Goal: Task Accomplishment & Management: Complete application form

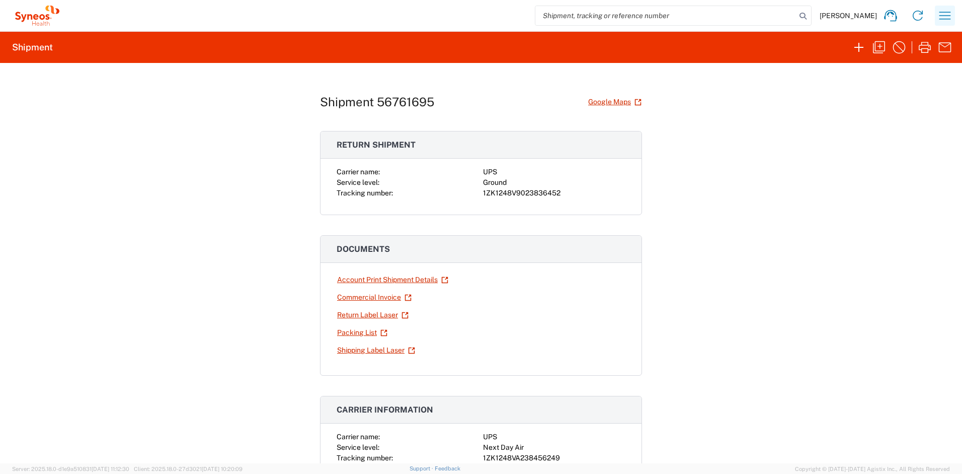
click at [856, 20] on icon "button" at bounding box center [945, 16] width 16 height 16
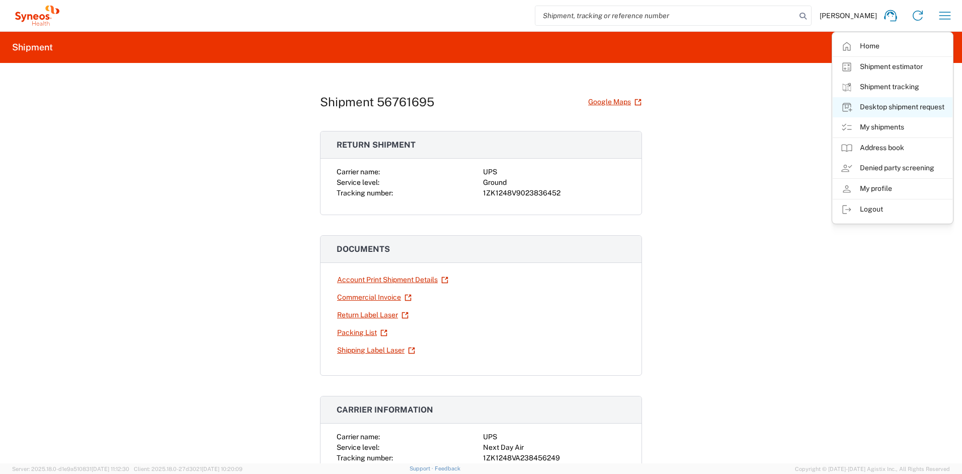
click at [856, 103] on link "Desktop shipment request" at bounding box center [893, 107] width 120 height 20
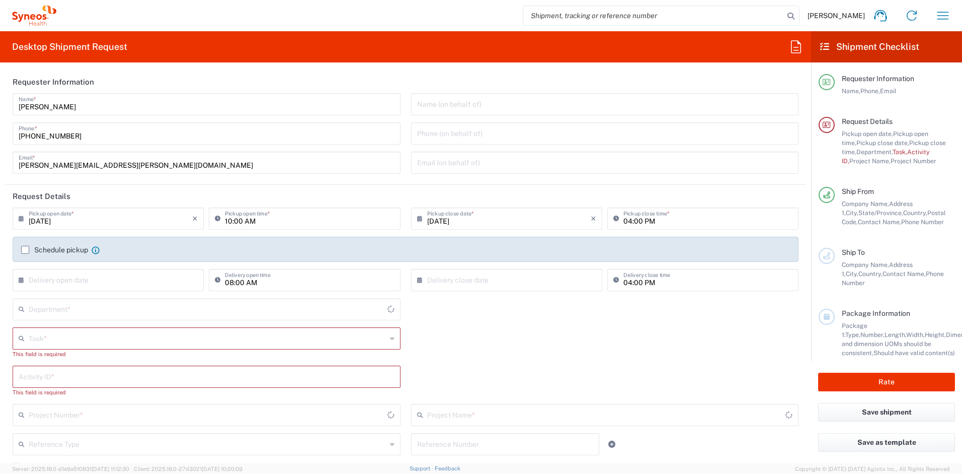
type input "[US_STATE]"
type input "[GEOGRAPHIC_DATA]"
type input "4510"
click at [100, 340] on input "text" at bounding box center [208, 338] width 358 height 18
type input "Syneos Health, LLC-[GEOGRAPHIC_DATA] [GEOGRAPHIC_DATA] [GEOGRAPHIC_DATA]"
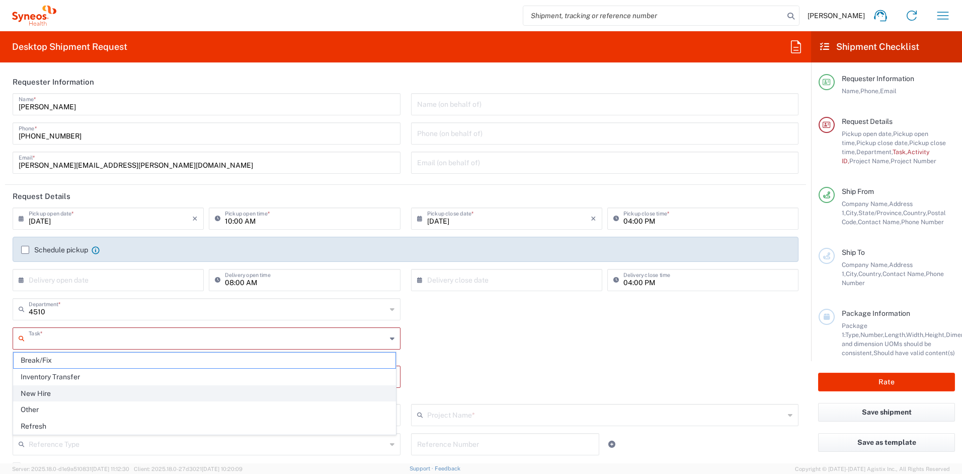
click at [80, 393] on span "New Hire" at bounding box center [205, 393] width 382 height 16
type input "New Hire"
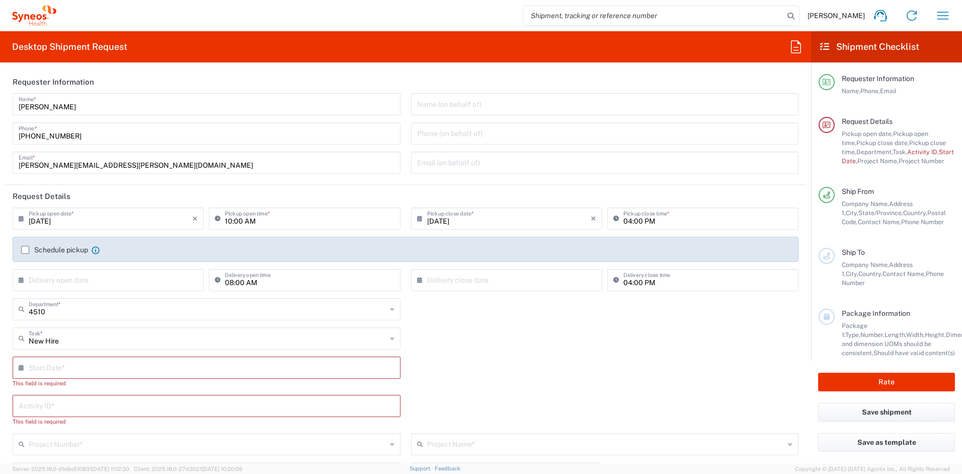
click at [86, 369] on input "text" at bounding box center [209, 367] width 360 height 18
click at [176, 437] on span "15" at bounding box center [178, 444] width 15 height 14
type input "[DATE]"
click at [95, 400] on input "text" at bounding box center [207, 396] width 376 height 18
paste input "SCTASK2689819"
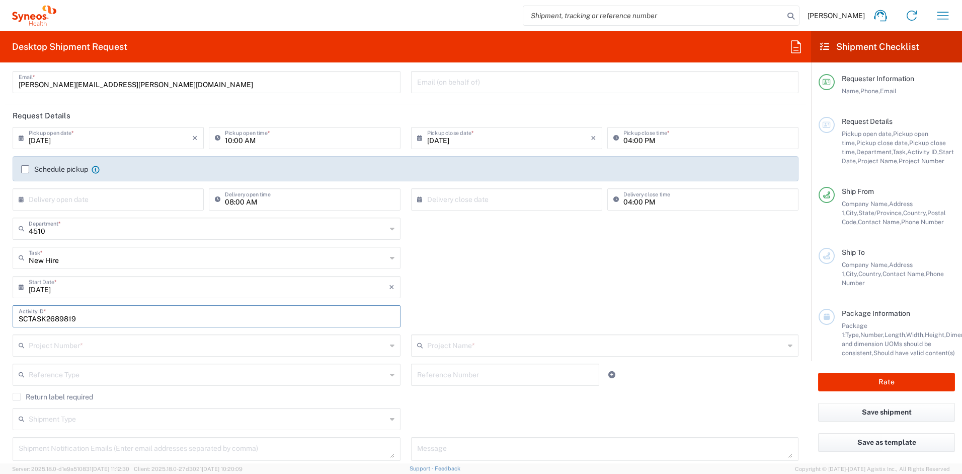
scroll to position [99, 0]
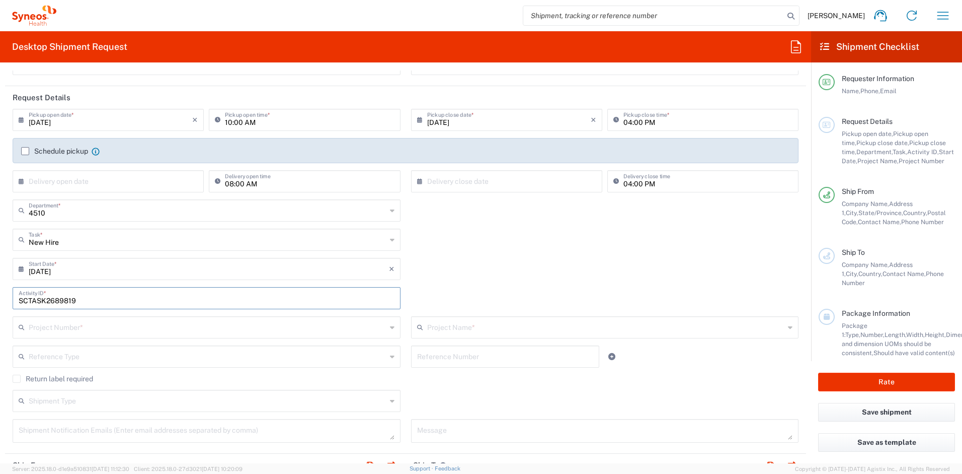
type input "SCTASK2689819"
click at [54, 329] on input "text" at bounding box center [208, 327] width 358 height 18
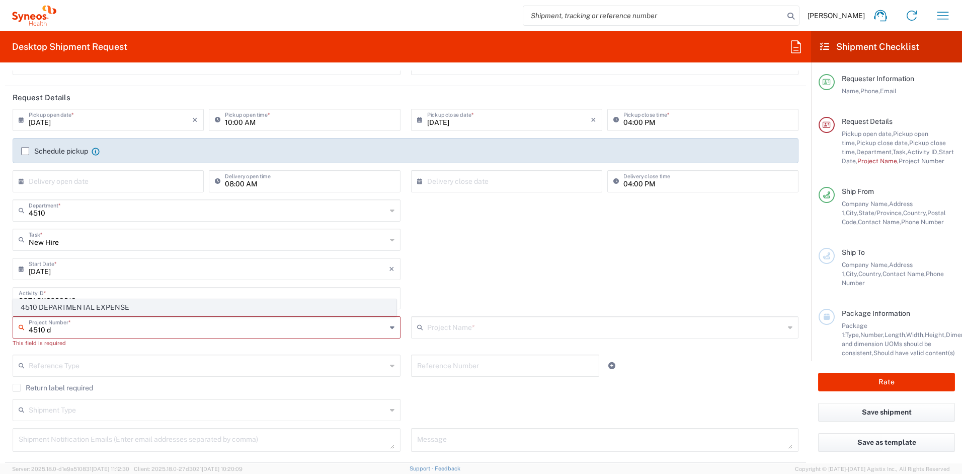
click at [69, 308] on span "4510 DEPARTMENTAL EXPENSE" at bounding box center [205, 307] width 382 height 16
type input "4510 DEPARTMENTAL EXPENSE"
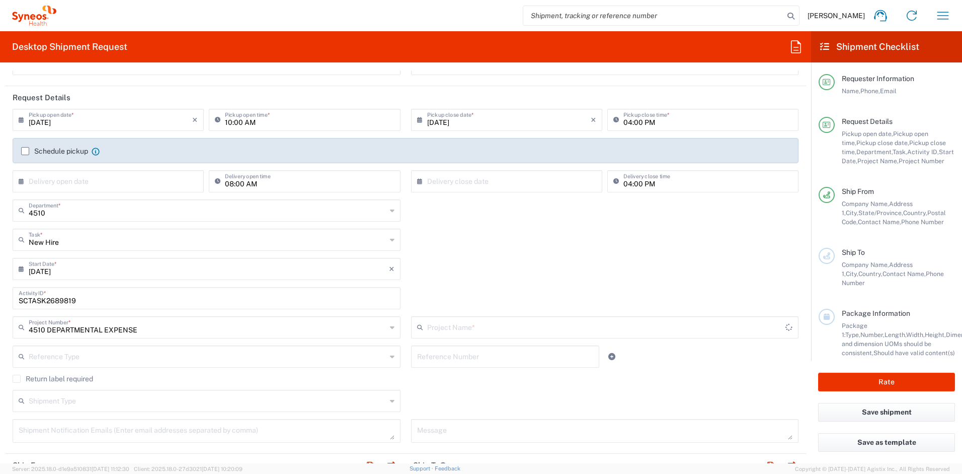
type input "4510 DEPARTMENTAL EXPENSE"
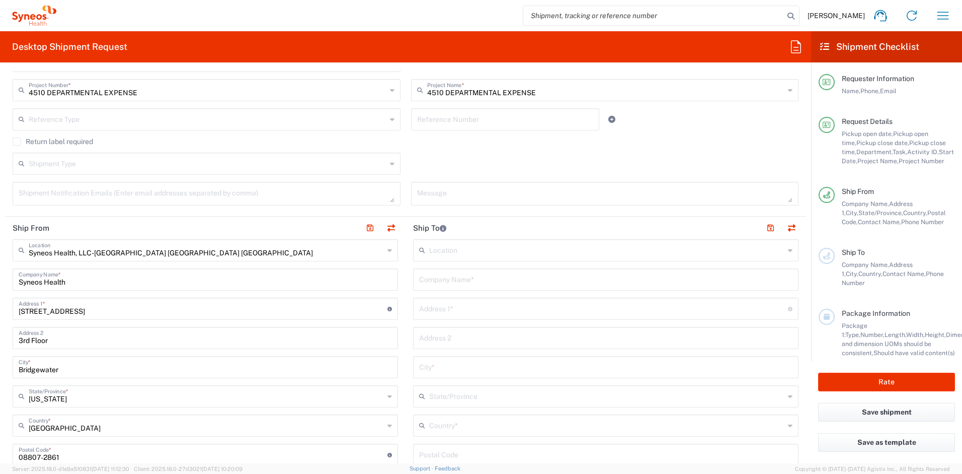
scroll to position [336, 0]
click at [451, 422] on input "text" at bounding box center [606, 425] width 355 height 18
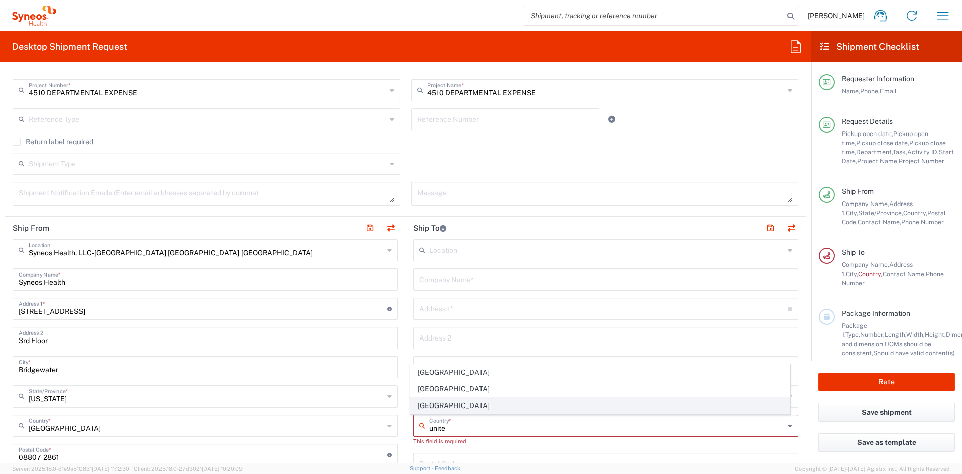
click at [443, 405] on span "[GEOGRAPHIC_DATA]" at bounding box center [601, 406] width 380 height 16
type input "[GEOGRAPHIC_DATA]"
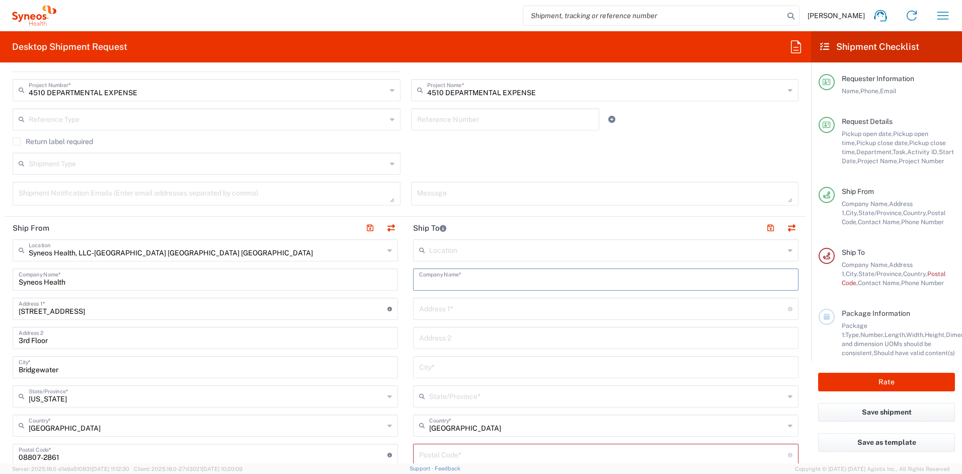
click at [440, 281] on input "text" at bounding box center [605, 279] width 373 height 18
click at [422, 282] on input "text" at bounding box center [605, 279] width 373 height 18
paste input "[PERSON_NAME]"
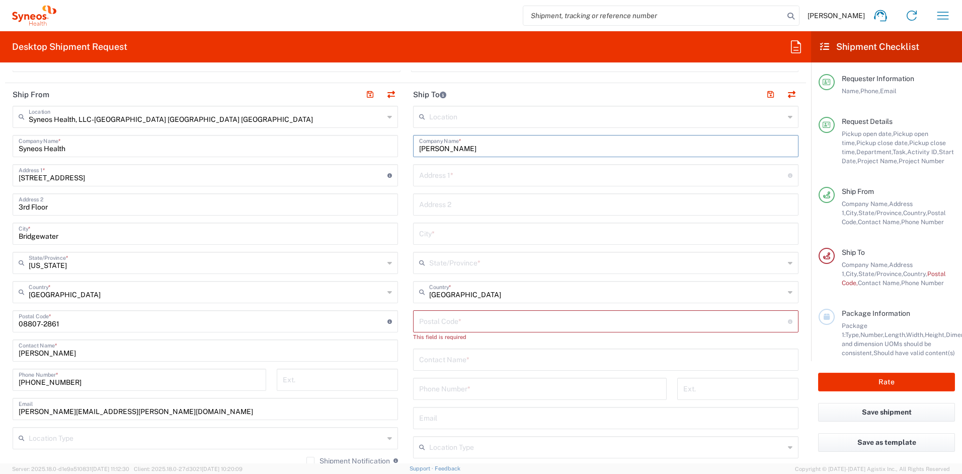
scroll to position [475, 0]
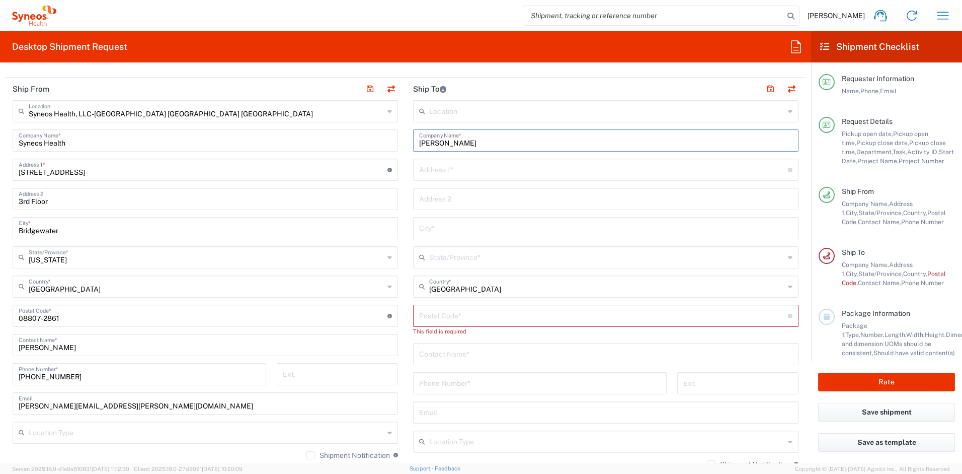
type input "[PERSON_NAME]"
click at [451, 385] on input "tel" at bounding box center [540, 382] width 242 height 18
click at [430, 356] on input "text" at bounding box center [605, 353] width 373 height 18
paste input "[PERSON_NAME]"
type input "[PERSON_NAME]"
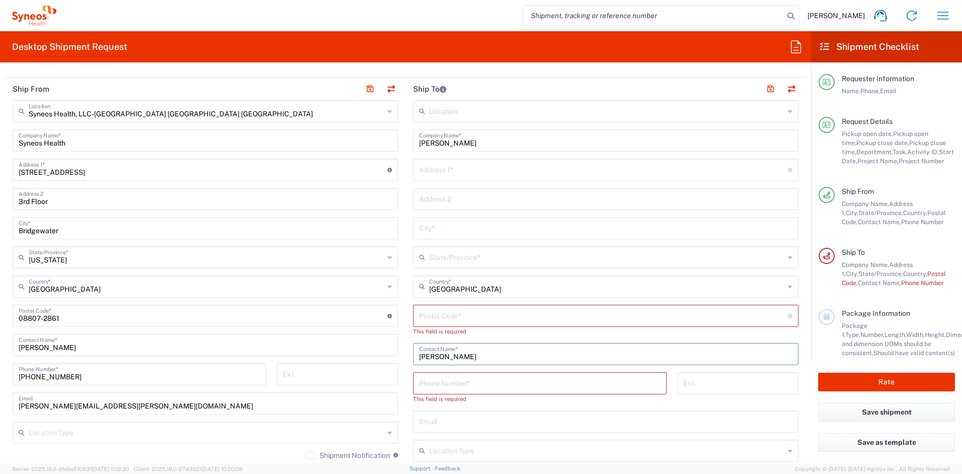
click at [472, 425] on input "text" at bounding box center [605, 421] width 373 height 18
paste input "[PERSON_NAME][EMAIL_ADDRESS][DOMAIN_NAME]"
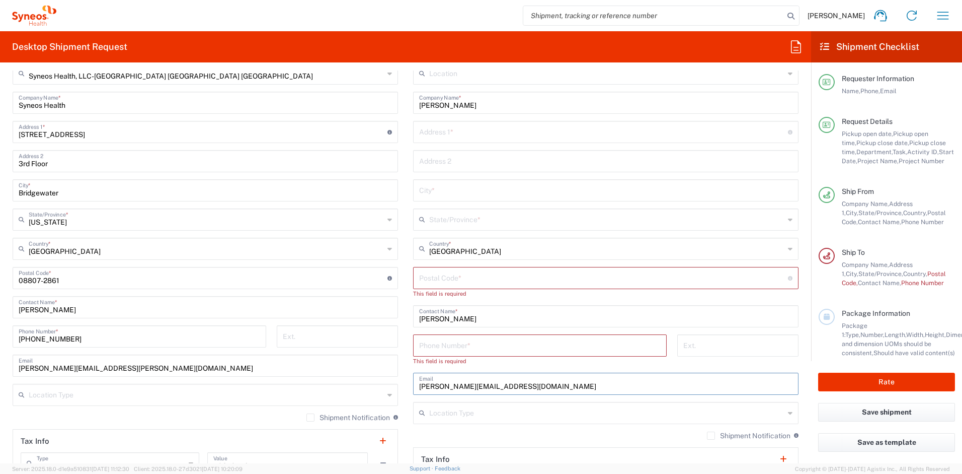
scroll to position [513, 0]
type input "[PERSON_NAME][EMAIL_ADDRESS][DOMAIN_NAME]"
click at [707, 435] on label "Shipment Notification" at bounding box center [749, 435] width 84 height 8
click at [711, 435] on input "Shipment Notification" at bounding box center [711, 435] width 0 height 0
click at [433, 343] on input "tel" at bounding box center [540, 344] width 242 height 18
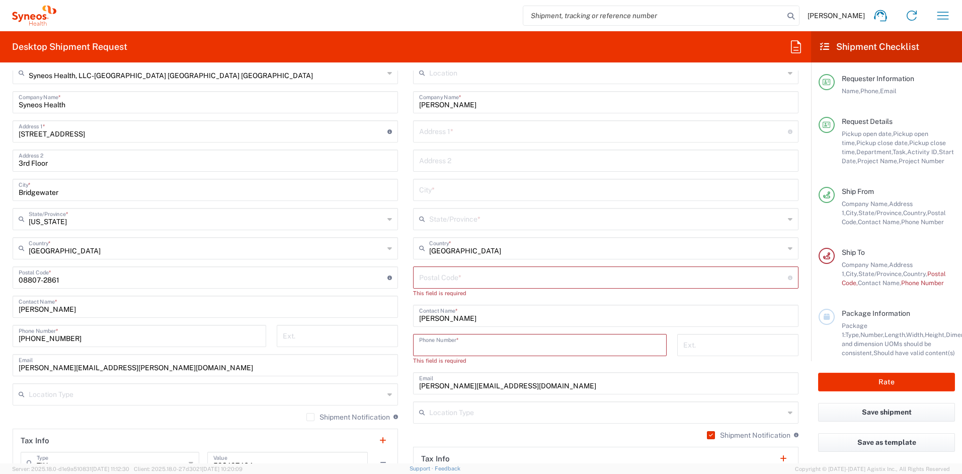
paste input "+ 7577757721"
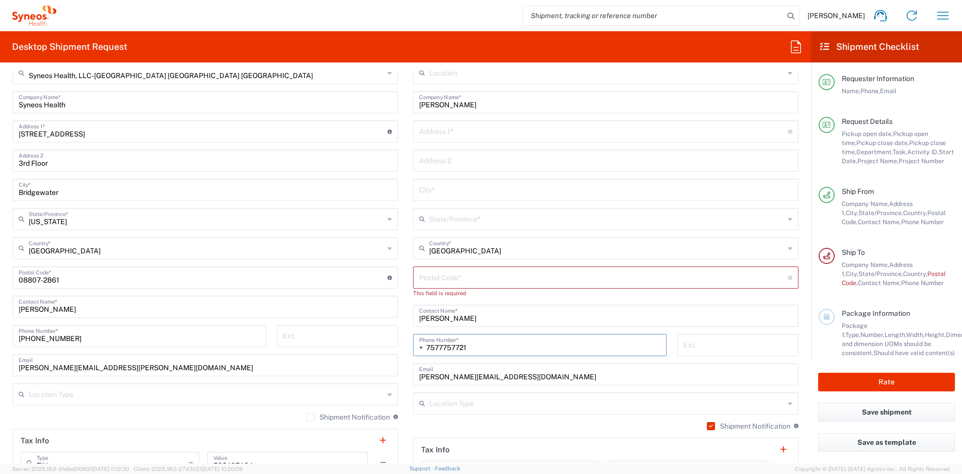
click at [425, 346] on input "+ 7577757721" at bounding box center [540, 344] width 242 height 18
type input "7577757721"
drag, startPoint x: 151, startPoint y: 371, endPoint x: -26, endPoint y: 356, distance: 178.3
click at [0, 356] on html "[PERSON_NAME] Home Shipment estimator Shipment tracking Desktop shipment reques…" at bounding box center [481, 237] width 962 height 474
paste input "[PERSON_NAME].[PERSON_NAME]"
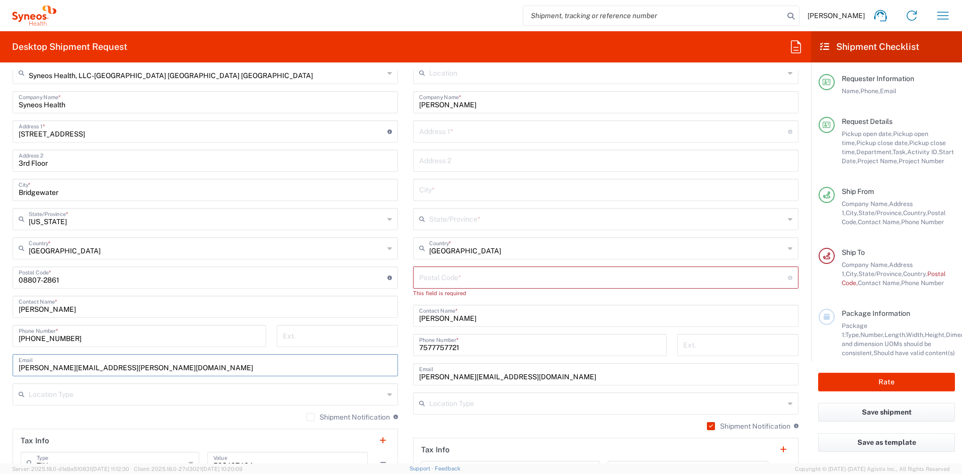
type input "[PERSON_NAME][EMAIL_ADDRESS][PERSON_NAME][DOMAIN_NAME]"
click at [306, 419] on label "Shipment Notification" at bounding box center [348, 417] width 84 height 8
click at [310, 417] on input "Shipment Notification" at bounding box center [310, 417] width 0 height 0
click at [442, 137] on input "text" at bounding box center [603, 131] width 369 height 18
paste input "[STREET_ADDRESS]"
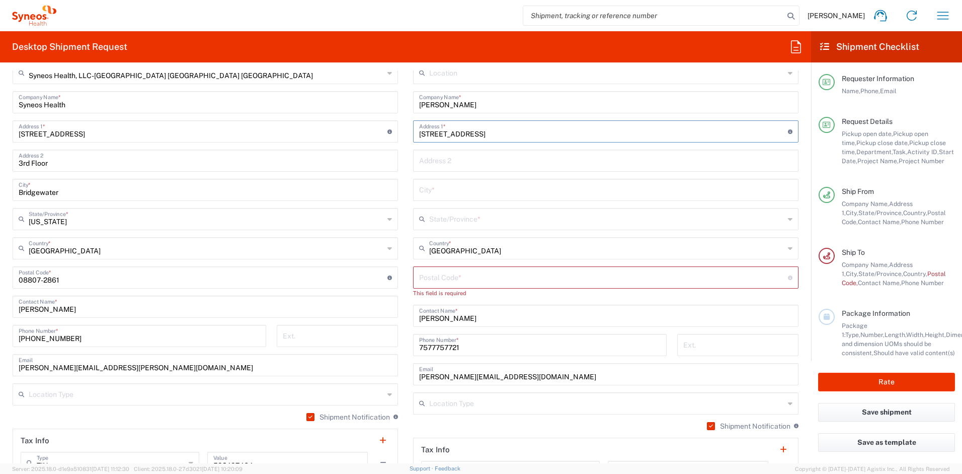
type input "[STREET_ADDRESS]"
click at [437, 187] on input "text" at bounding box center [605, 189] width 373 height 18
paste input "Providence Forge"
type input "Providence Forge"
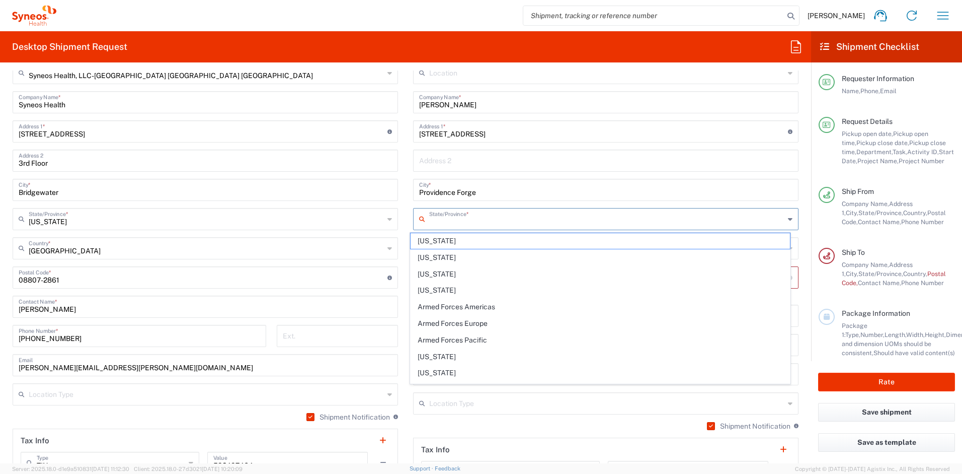
click at [453, 222] on input "text" at bounding box center [606, 218] width 355 height 18
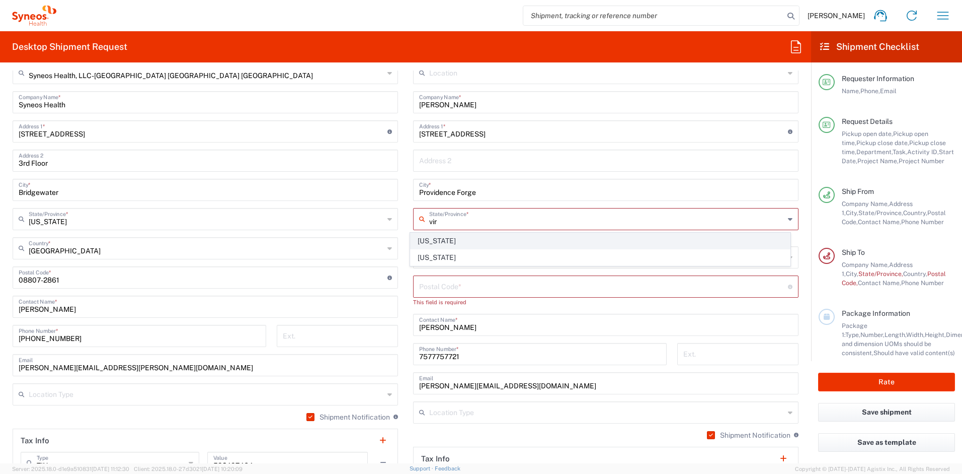
click at [441, 242] on span "[US_STATE]" at bounding box center [601, 241] width 380 height 16
type input "[US_STATE]"
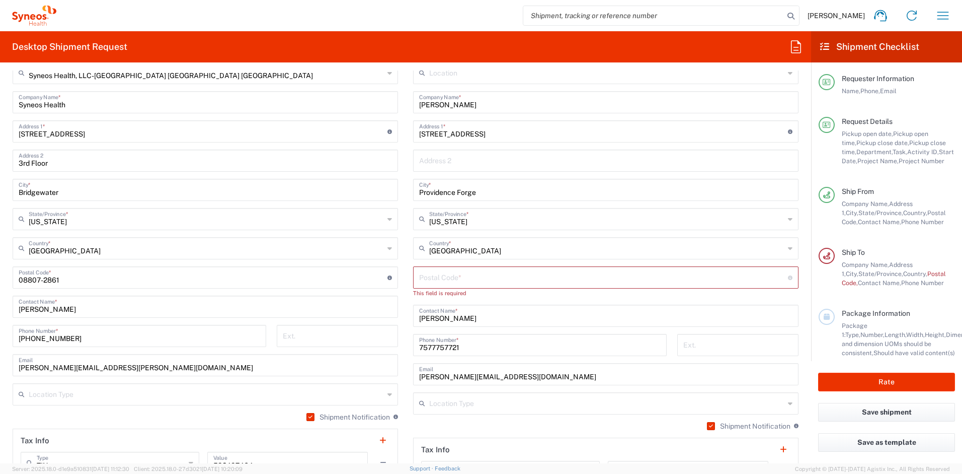
click at [443, 279] on input "undefined" at bounding box center [603, 277] width 369 height 18
paste input "23608"
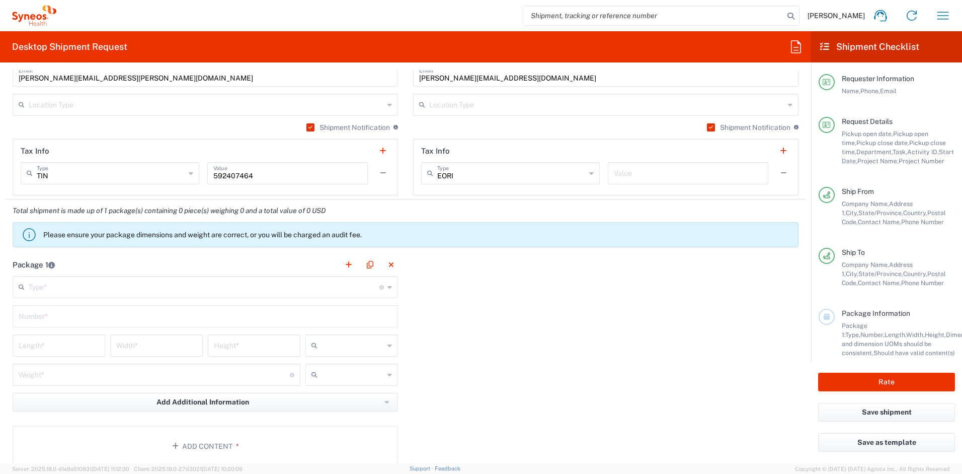
scroll to position [808, 0]
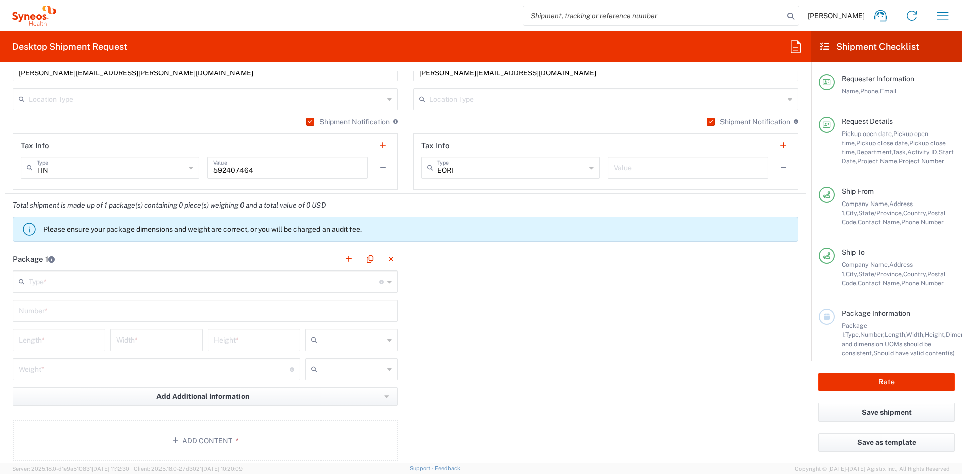
type input "23608"
click at [61, 279] on input "text" at bounding box center [204, 281] width 351 height 18
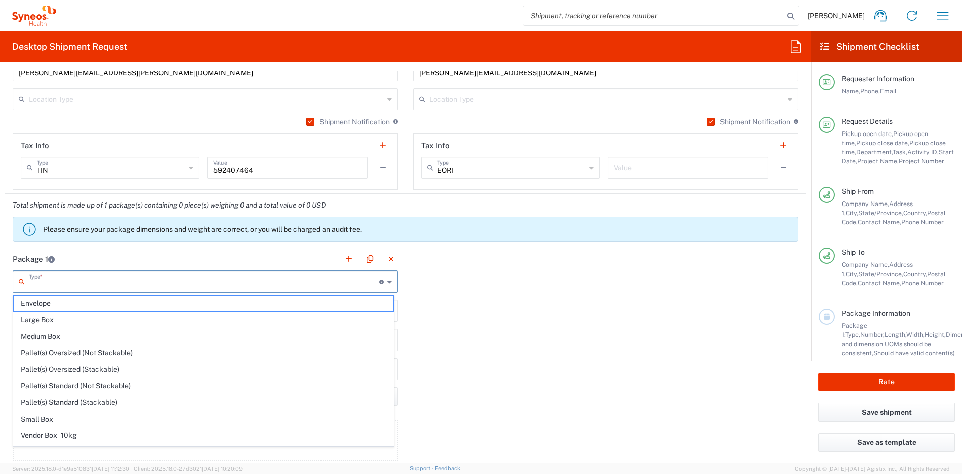
scroll to position [31, 0]
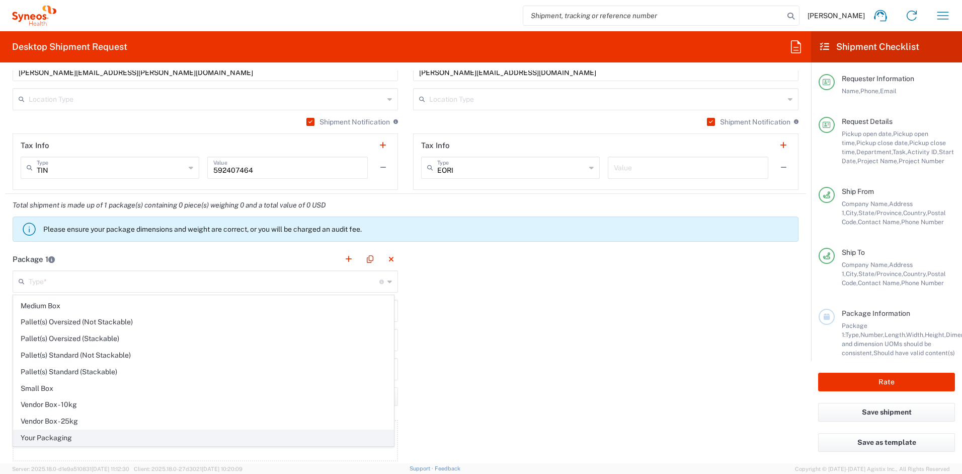
click at [97, 435] on span "Your Packaging" at bounding box center [204, 438] width 380 height 16
type input "Your Packaging"
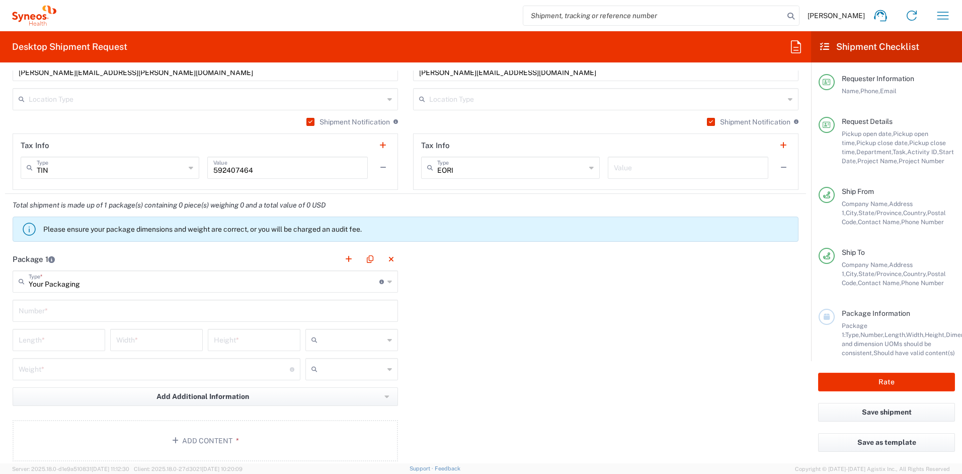
click at [61, 312] on input "text" at bounding box center [205, 310] width 373 height 18
type input "1"
click at [56, 332] on input "number" at bounding box center [59, 339] width 81 height 18
type input "16"
type input "12"
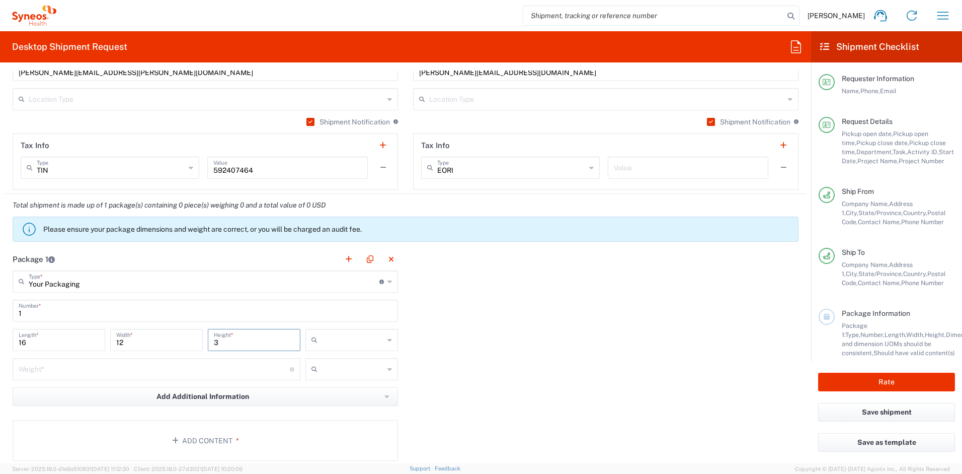
type input "3"
click at [52, 366] on input "number" at bounding box center [154, 368] width 271 height 18
type input "5"
click at [332, 343] on input "text" at bounding box center [353, 340] width 62 height 16
click at [317, 398] on span "in" at bounding box center [348, 395] width 90 height 16
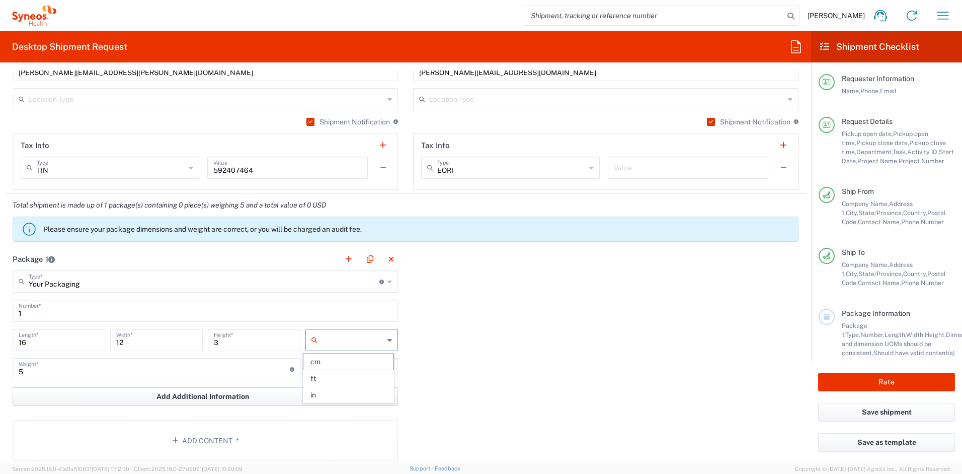
type input "in"
click at [332, 368] on input "text" at bounding box center [353, 369] width 62 height 16
click at [323, 405] on span "lbs" at bounding box center [348, 408] width 90 height 16
type input "lbs"
click at [266, 430] on button "Add Content *" at bounding box center [205, 440] width 385 height 41
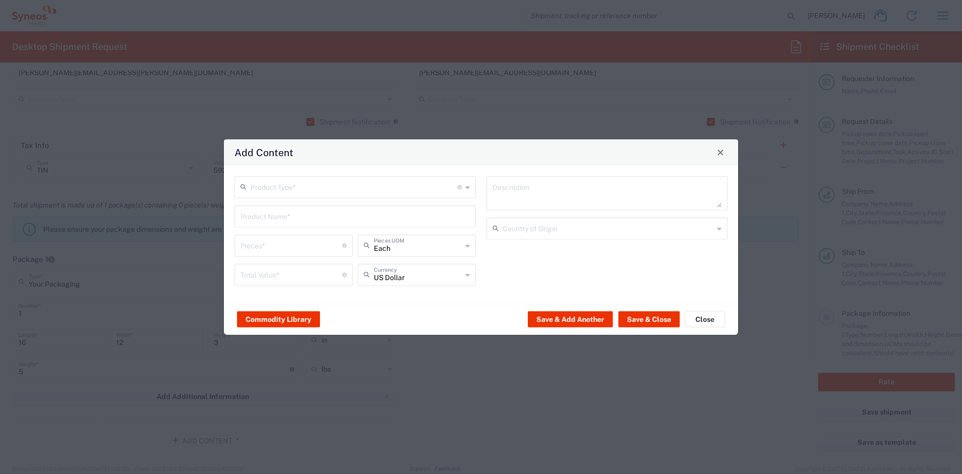
click at [355, 190] on input "text" at bounding box center [354, 186] width 207 height 18
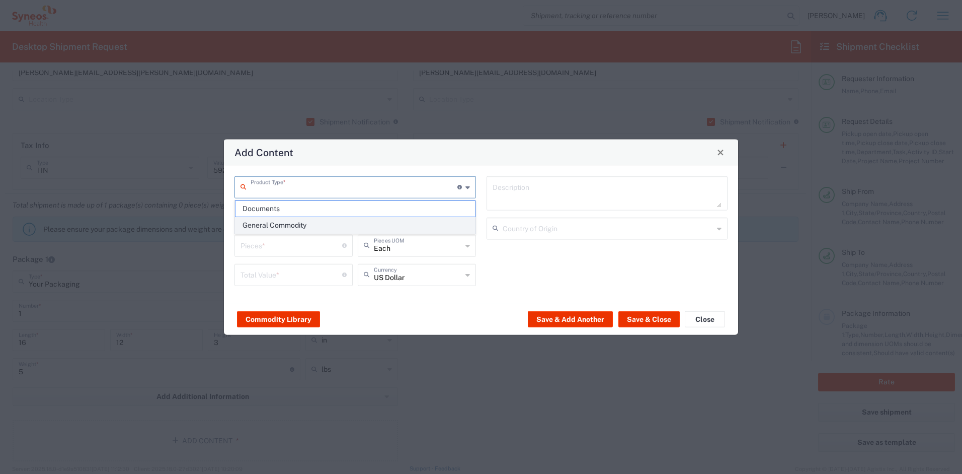
click at [334, 220] on span "General Commodity" at bounding box center [356, 225] width 240 height 16
type input "General Commodity"
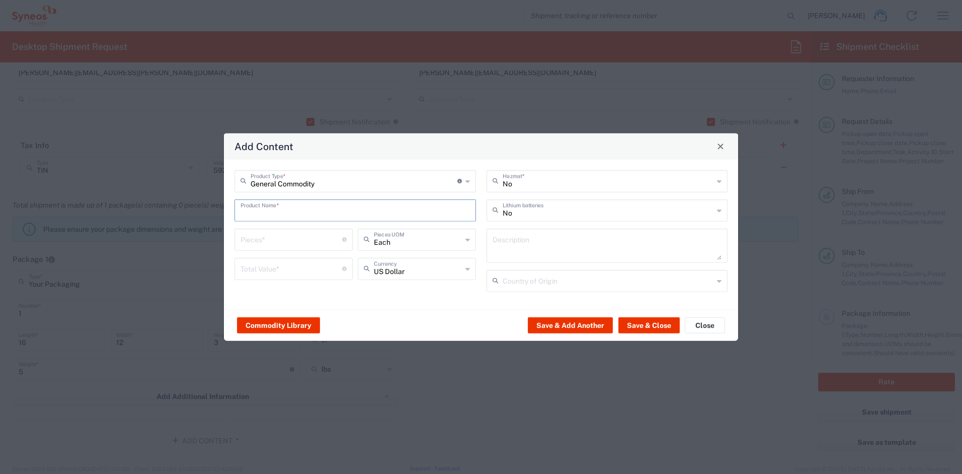
click at [304, 212] on input "text" at bounding box center [355, 209] width 229 height 18
click at [303, 231] on div "Eisai 00952 Microsoft Surface 1724 tablet with keyboard" at bounding box center [356, 233] width 240 height 17
type input "Eisai 00952 Microsoft Surface 1724 tablet with keyboard"
type input "1"
type input "400"
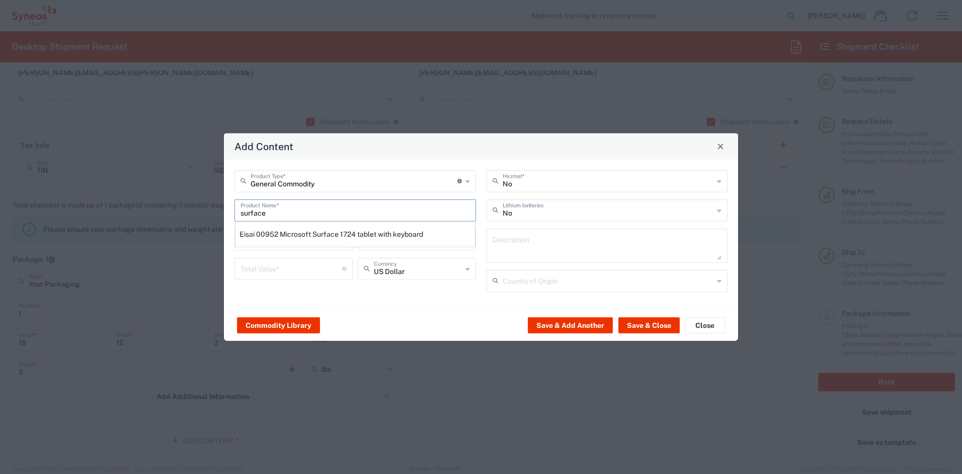
type textarea "Eisai 00952 Microsoft Surface 1724 tablet with keyboard"
type input "[GEOGRAPHIC_DATA]"
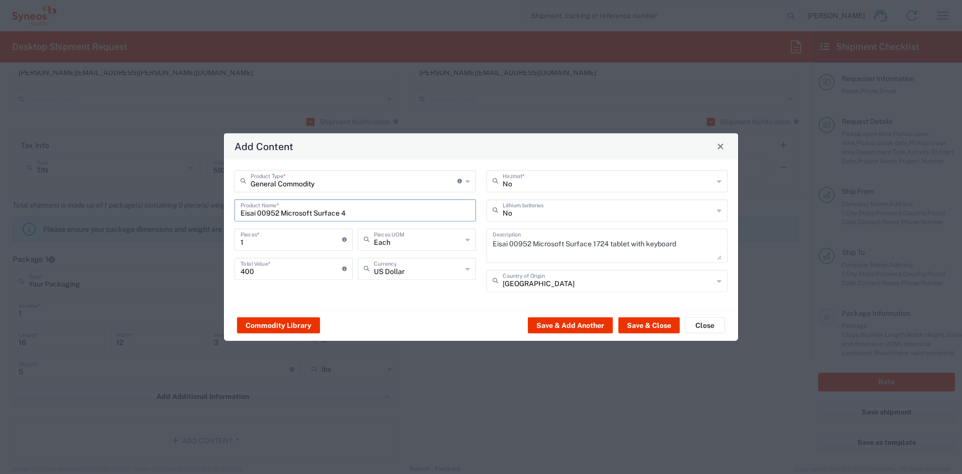
click at [281, 214] on input "Eisai 00952 Microsoft Surface 4" at bounding box center [355, 209] width 229 height 18
type input "Microsoft Surface 4"
drag, startPoint x: 257, startPoint y: 268, endPoint x: 184, endPoint y: 268, distance: 72.5
click at [184, 268] on div "Add Content General Commodity Product Type * Document: Paper document generated…" at bounding box center [481, 237] width 962 height 474
type input "700"
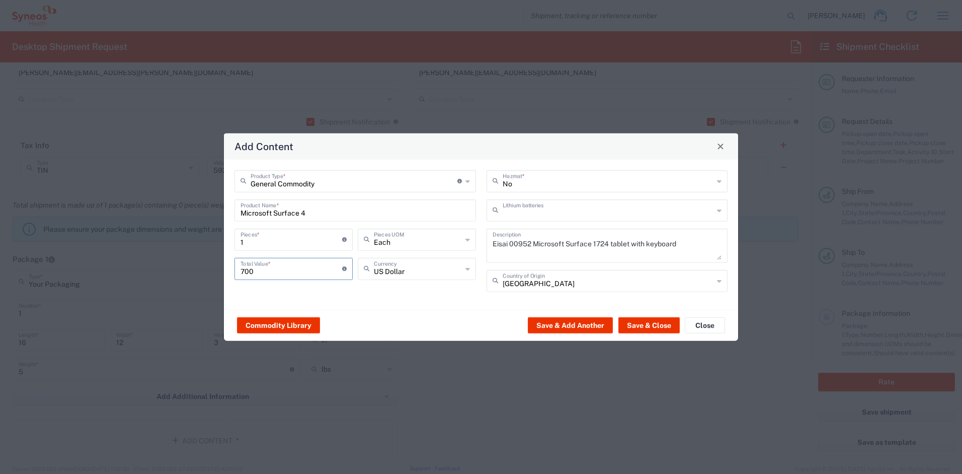
click at [537, 213] on input "text" at bounding box center [608, 209] width 211 height 18
click at [519, 247] on span "Yes" at bounding box center [608, 249] width 240 height 16
type input "Yes"
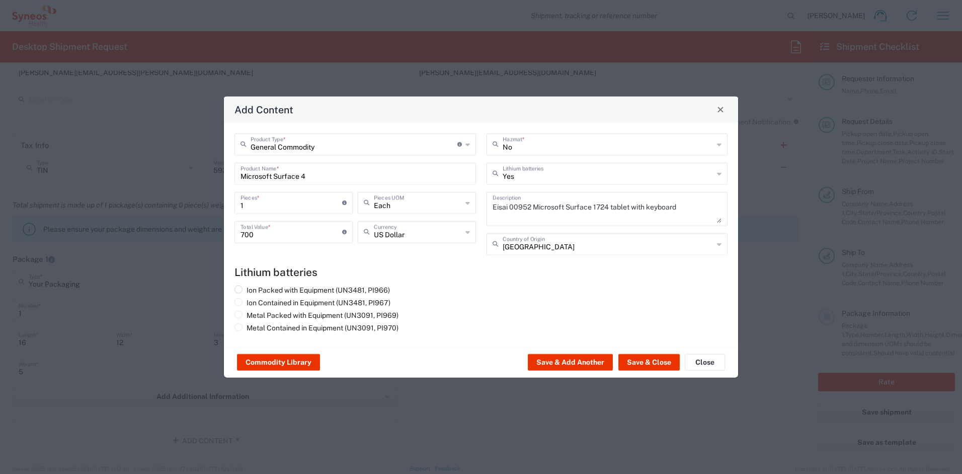
click at [307, 290] on label "Ion Packed with Equipment (UN3481, PI966)" at bounding box center [311, 289] width 155 height 9
click at [253, 290] on input "Ion Packed with Equipment (UN3481, PI966)" at bounding box center [250, 288] width 7 height 7
radio input "true"
drag, startPoint x: 697, startPoint y: 207, endPoint x: 472, endPoint y: 206, distance: 224.9
click at [472, 206] on div "General Commodity Product Type * Document: Paper document generated internally …" at bounding box center [481, 197] width 504 height 129
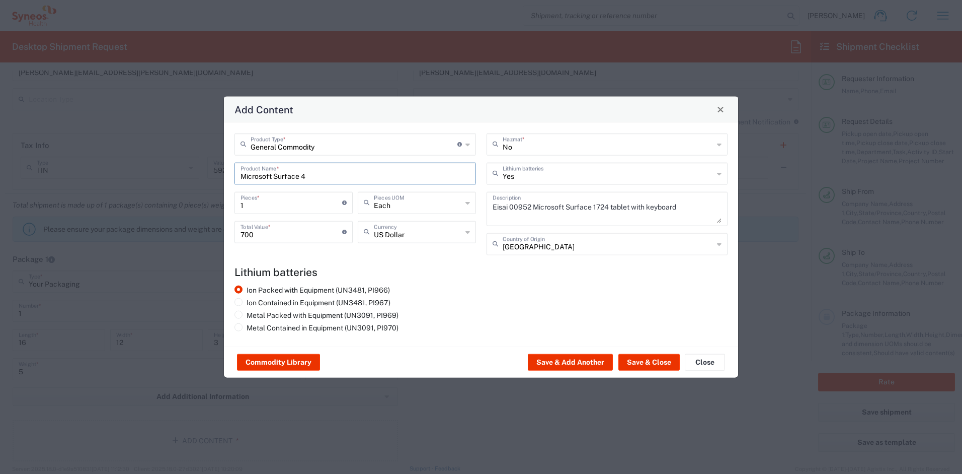
drag, startPoint x: 318, startPoint y: 176, endPoint x: 292, endPoint y: 177, distance: 25.7
click at [292, 177] on input "Microsoft Surface 4" at bounding box center [355, 173] width 229 height 18
click at [595, 220] on textarea "Eisai 00952 Microsoft Surface 1724 tablet with keyboard" at bounding box center [607, 208] width 229 height 28
drag, startPoint x: 685, startPoint y: 207, endPoint x: 441, endPoint y: 200, distance: 244.2
click at [441, 200] on div "General Commodity Product Type * Document: Paper document generated internally …" at bounding box center [481, 197] width 504 height 129
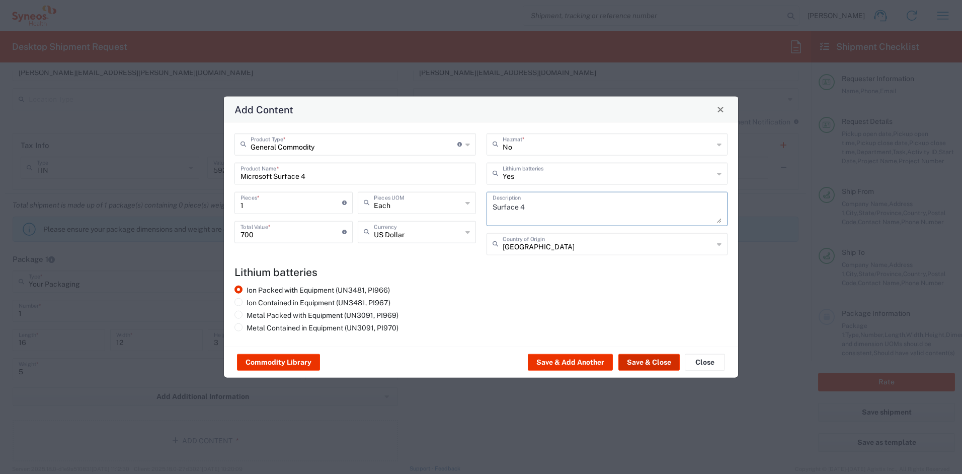
type textarea "Surface 4"
click at [636, 362] on button "Save & Close" at bounding box center [648, 362] width 61 height 16
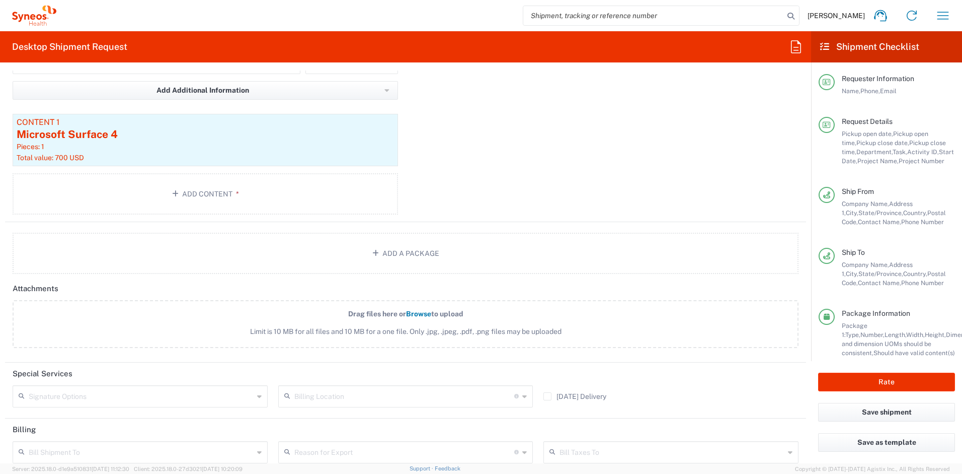
scroll to position [1119, 0]
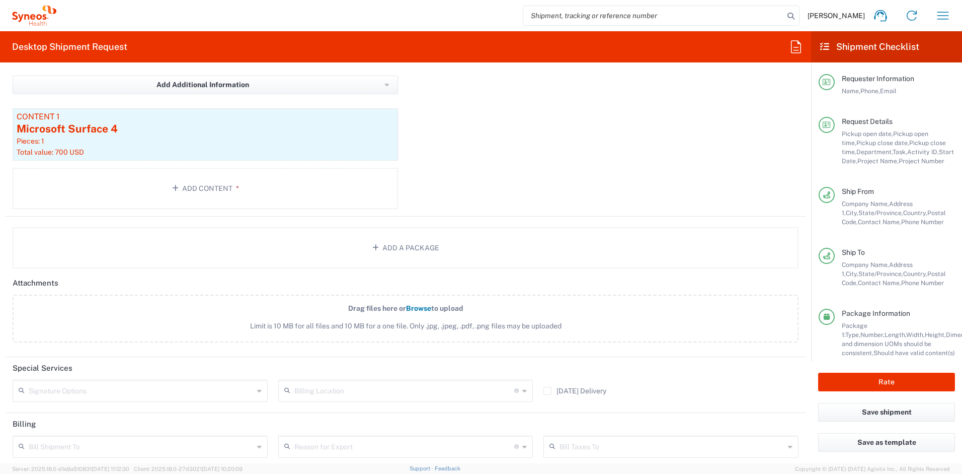
click at [174, 395] on input "text" at bounding box center [141, 390] width 225 height 18
drag, startPoint x: 128, startPoint y: 412, endPoint x: 152, endPoint y: 413, distance: 24.7
click at [128, 412] on span "Adult Signature Required" at bounding box center [139, 413] width 251 height 16
type input "Adult Signature Required"
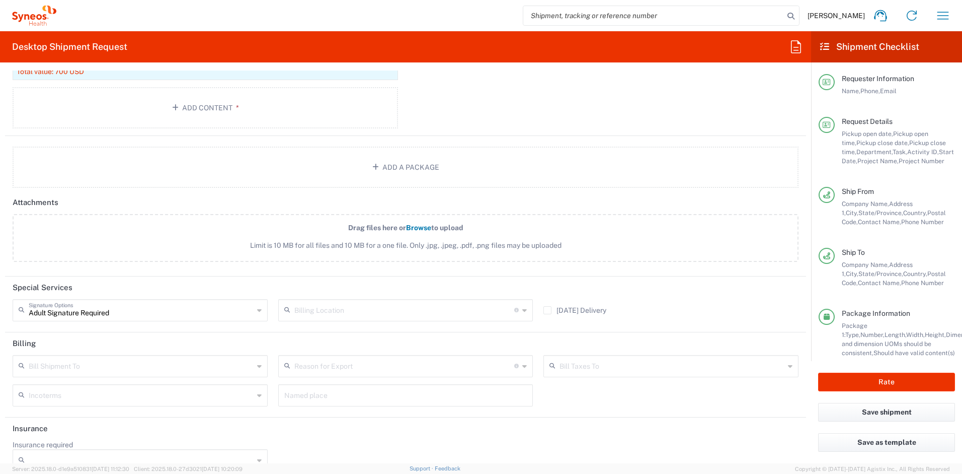
scroll to position [1219, 0]
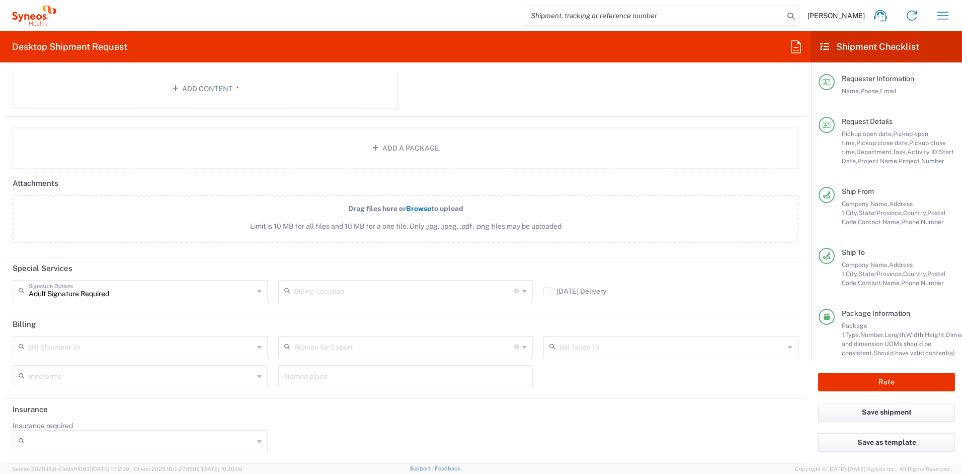
click at [133, 437] on input "Insurance required" at bounding box center [141, 441] width 225 height 16
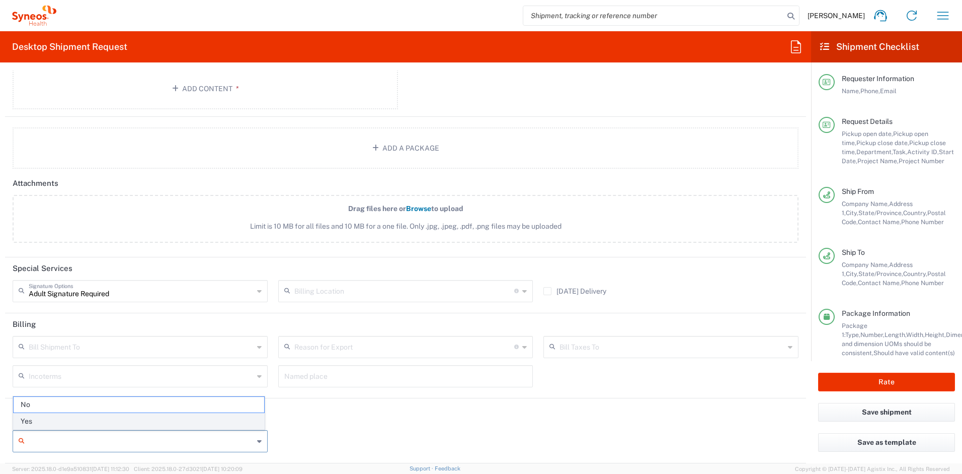
click at [120, 424] on span "Yes" at bounding box center [139, 421] width 251 height 16
type input "Yes"
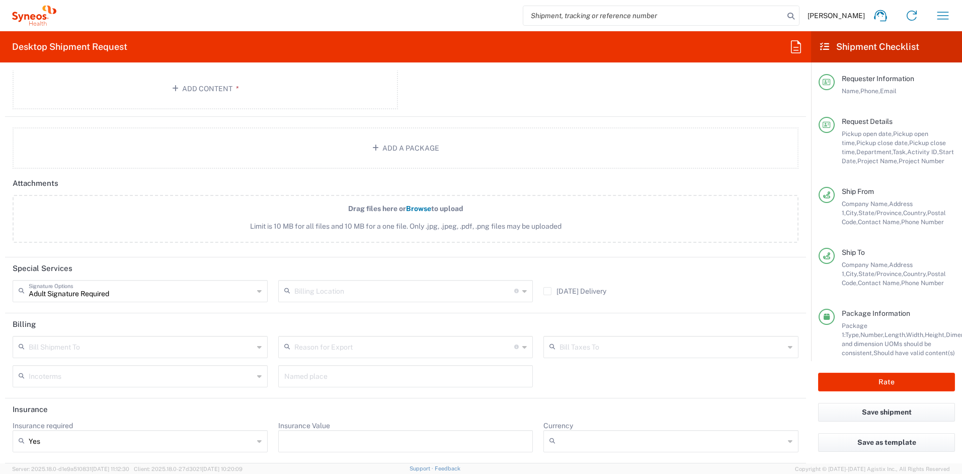
click at [344, 437] on input "Insurance Value" at bounding box center [405, 441] width 243 height 16
type input "700"
click at [564, 437] on input "Currency" at bounding box center [672, 441] width 225 height 16
click at [574, 419] on span "USD" at bounding box center [664, 421] width 251 height 16
type input "USD"
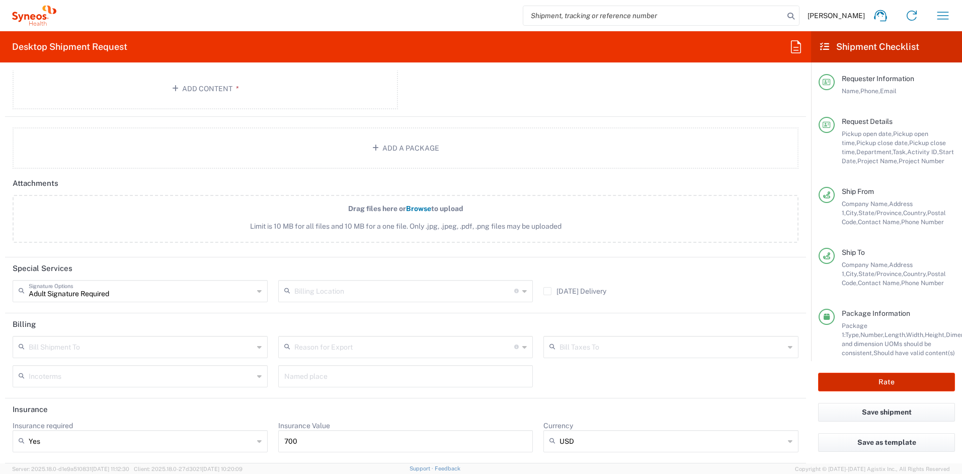
click at [847, 388] on button "Rate" at bounding box center [886, 381] width 137 height 19
type input "4510 DEPARTMENTAL EXPENSE"
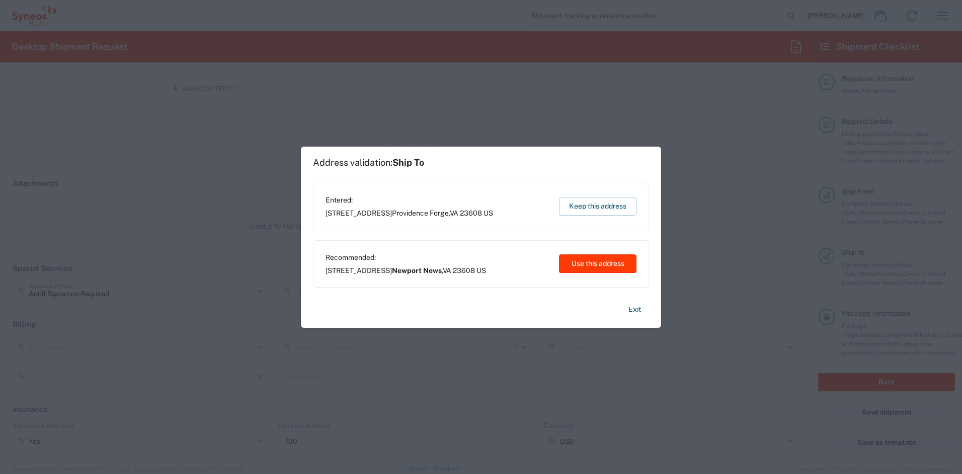
click at [597, 264] on button "Use this address" at bounding box center [597, 263] width 77 height 19
type input "Newport News"
type input "[US_STATE]"
type input "[GEOGRAPHIC_DATA]"
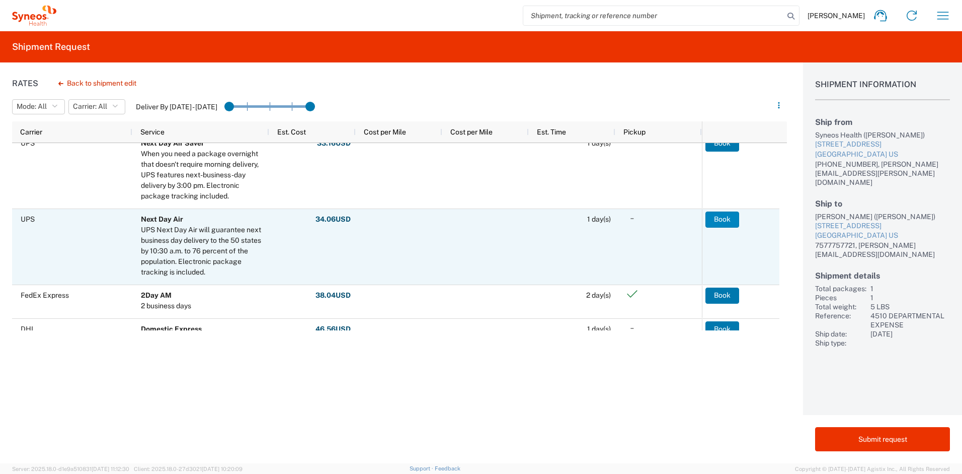
click at [713, 217] on button "Book" at bounding box center [722, 219] width 34 height 16
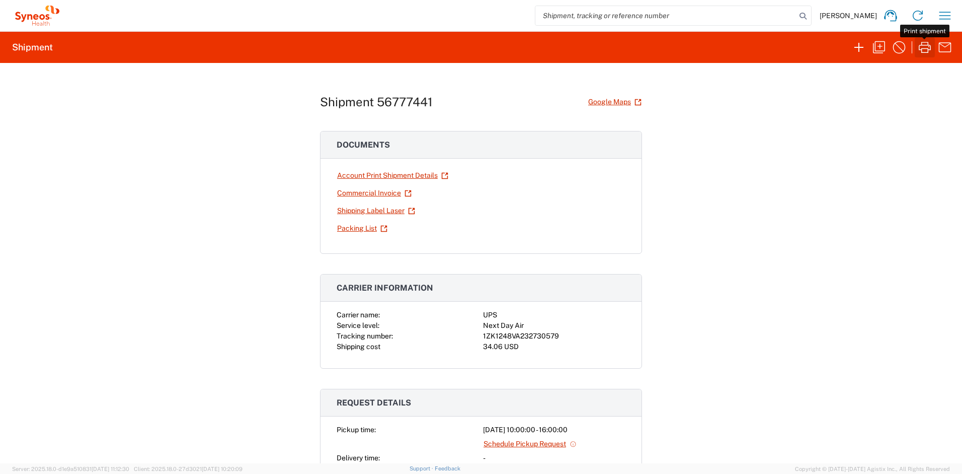
click at [856, 49] on icon "button" at bounding box center [925, 47] width 16 height 16
click at [856, 12] on icon "button" at bounding box center [945, 16] width 12 height 8
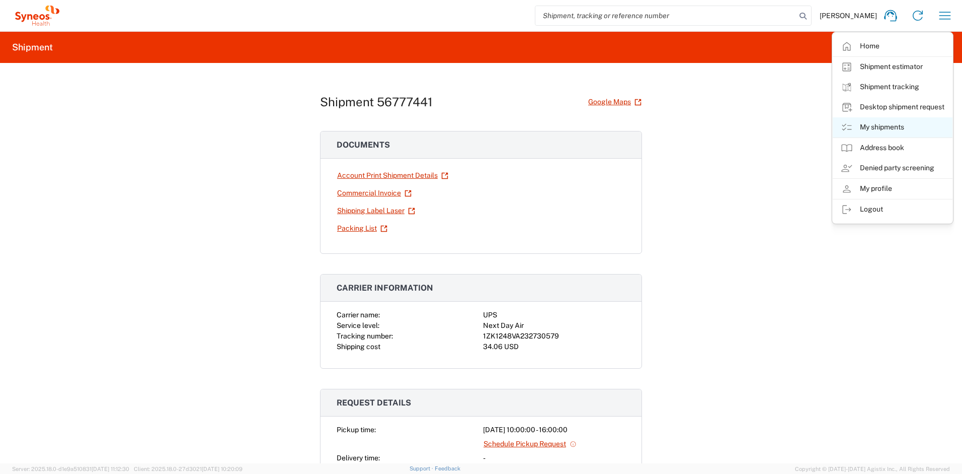
click at [856, 127] on link "My shipments" at bounding box center [893, 127] width 120 height 20
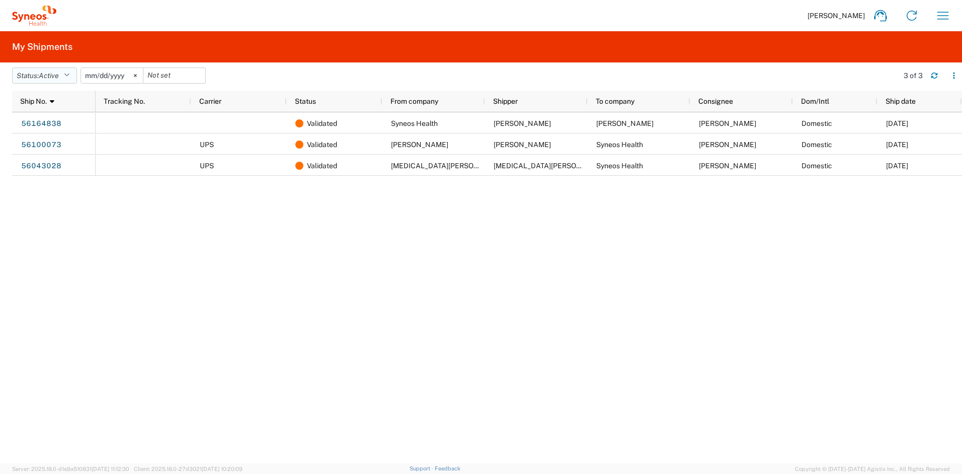
click at [74, 77] on button "Status: Active" at bounding box center [44, 75] width 65 height 16
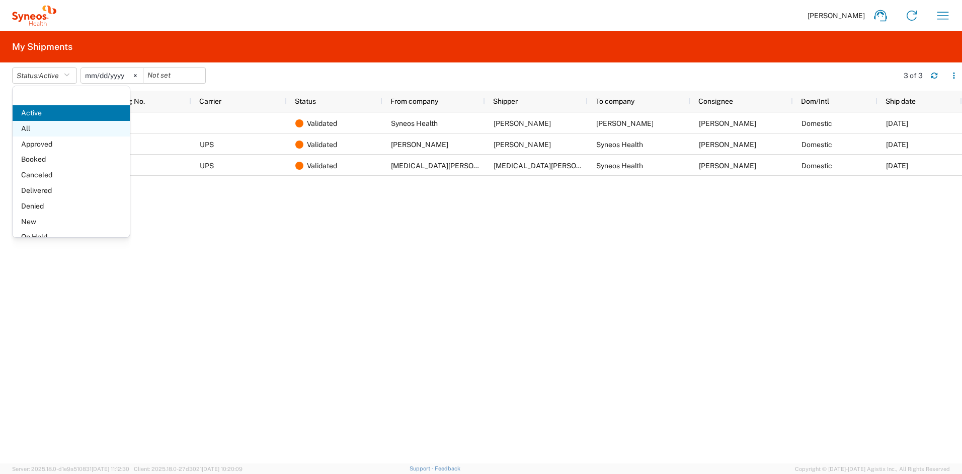
click at [35, 129] on span "All" at bounding box center [71, 129] width 117 height 16
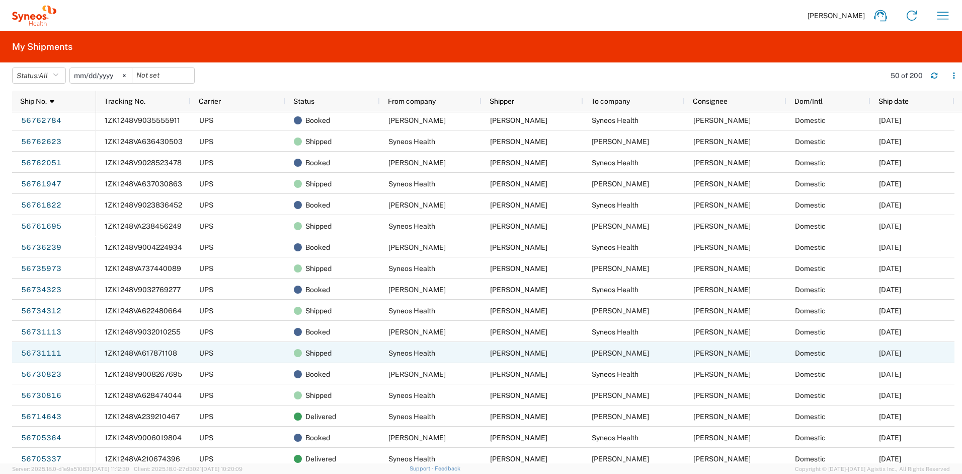
scroll to position [44, 0]
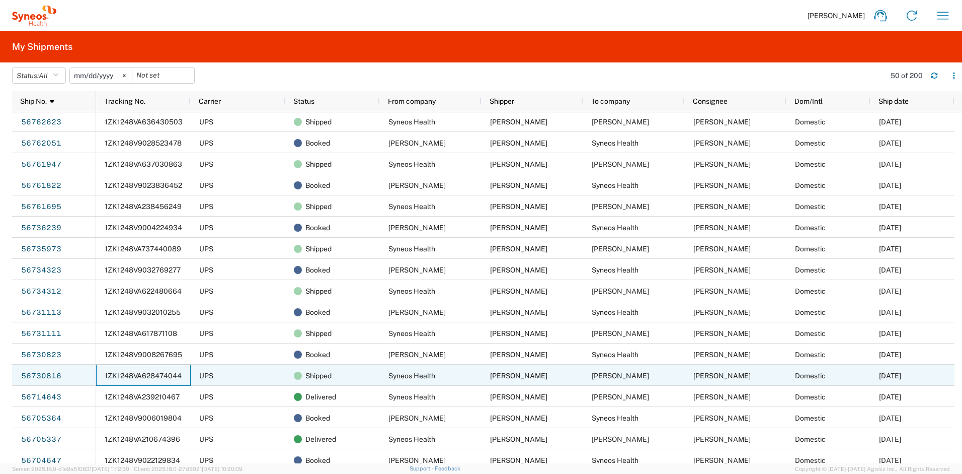
click at [167, 379] on div "1ZK1248VA628474044" at bounding box center [143, 374] width 95 height 21
